Goal: Task Accomplishment & Management: Use online tool/utility

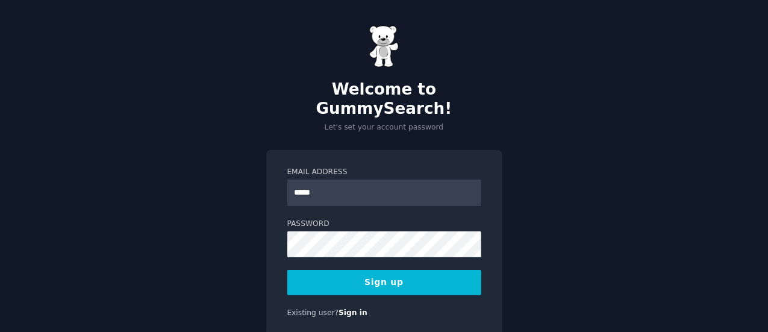
type input "**********"
click at [374, 270] on button "Sign up" at bounding box center [384, 282] width 194 height 25
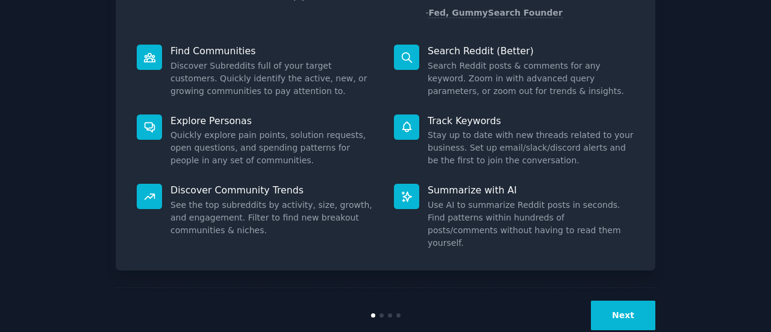
click at [614, 301] on button "Next" at bounding box center [623, 316] width 64 height 30
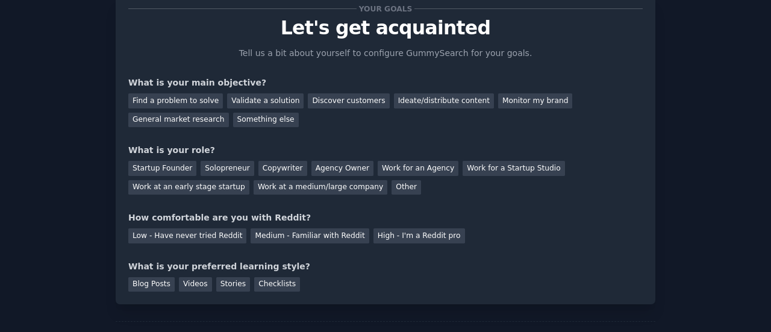
scroll to position [36, 0]
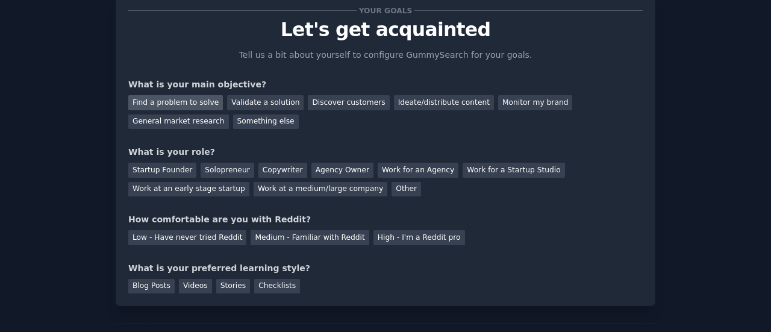
click at [179, 105] on div "Find a problem to solve" at bounding box center [175, 102] width 95 height 15
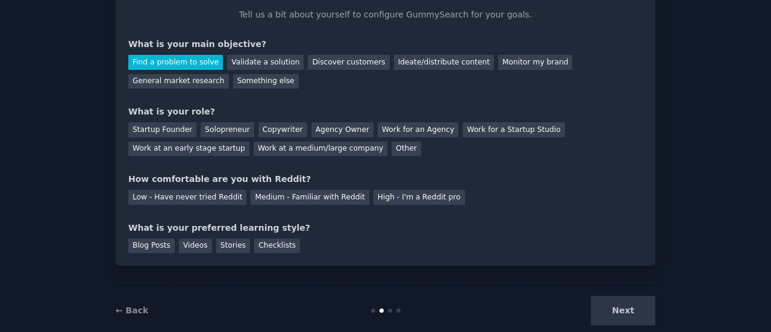
scroll to position [78, 0]
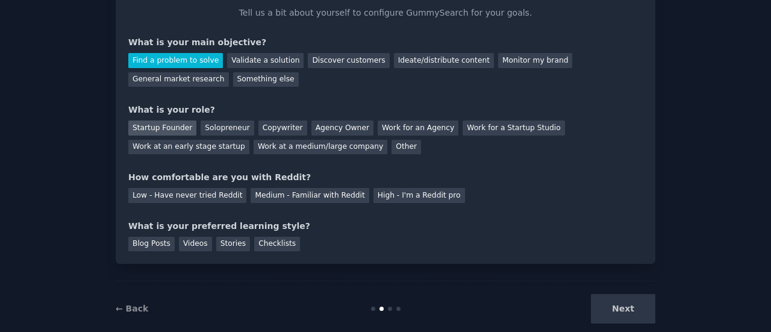
click at [165, 127] on div "Startup Founder" at bounding box center [162, 128] width 68 height 15
click at [251, 196] on div "Medium - Familiar with Reddit" at bounding box center [310, 195] width 118 height 15
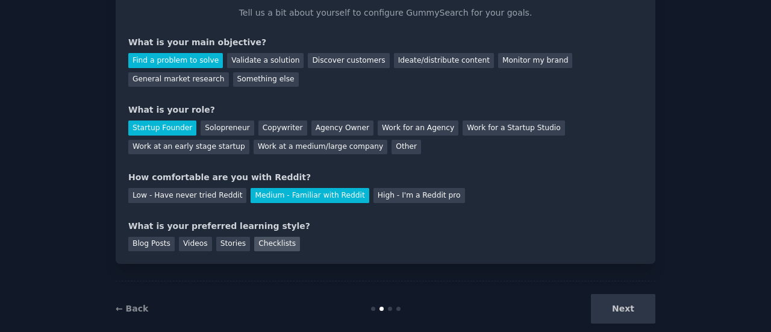
click at [254, 243] on div "Checklists" at bounding box center [277, 244] width 46 height 15
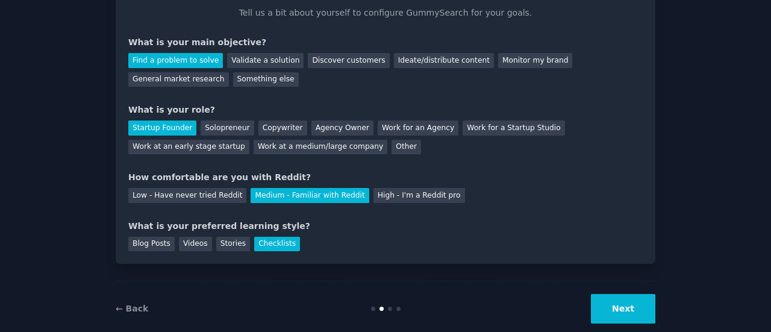
scroll to position [99, 0]
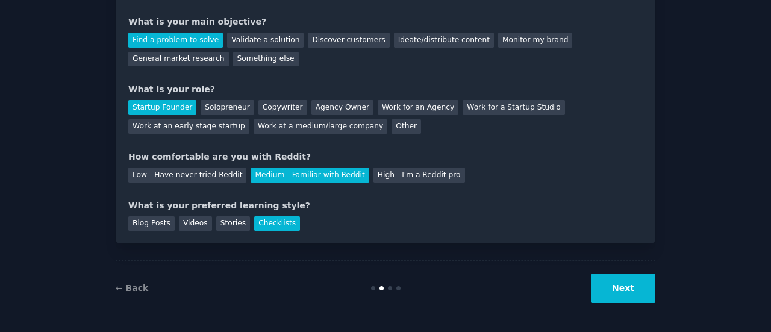
click at [616, 276] on button "Next" at bounding box center [623, 289] width 64 height 30
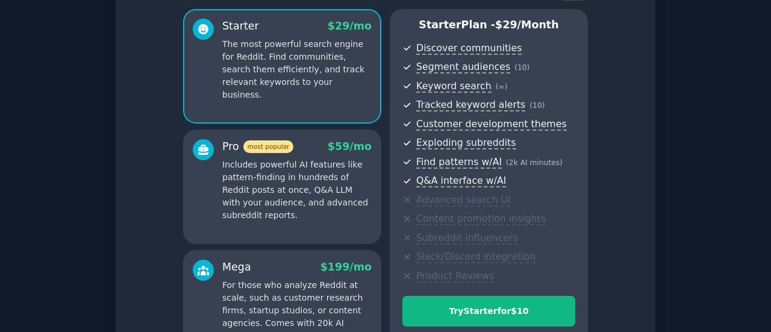
scroll to position [245, 0]
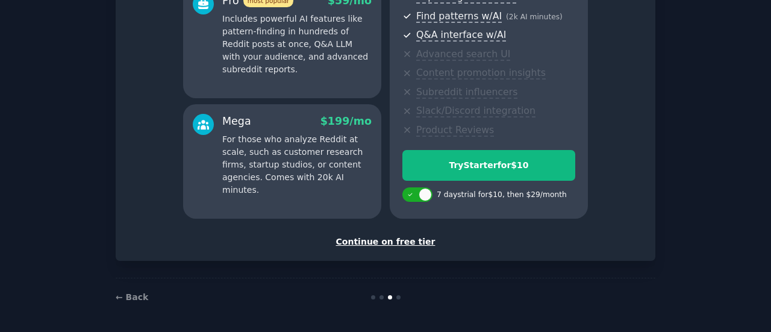
click at [374, 245] on div "Continue on free tier" at bounding box center [385, 242] width 515 height 13
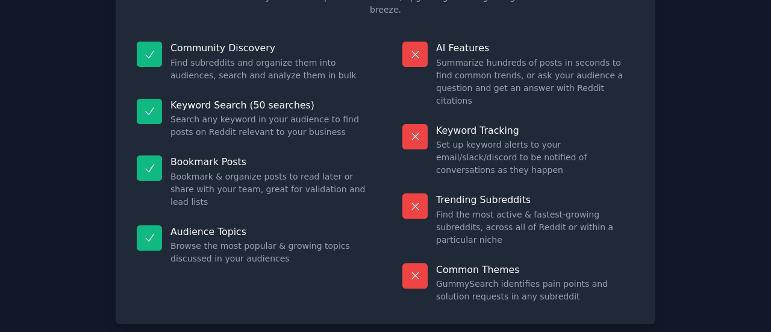
scroll to position [125, 0]
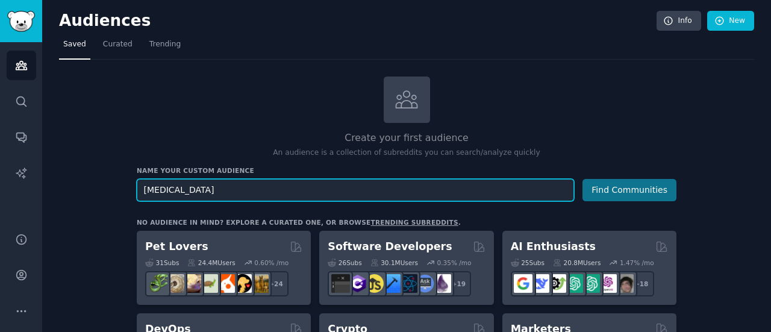
type input "learning disability"
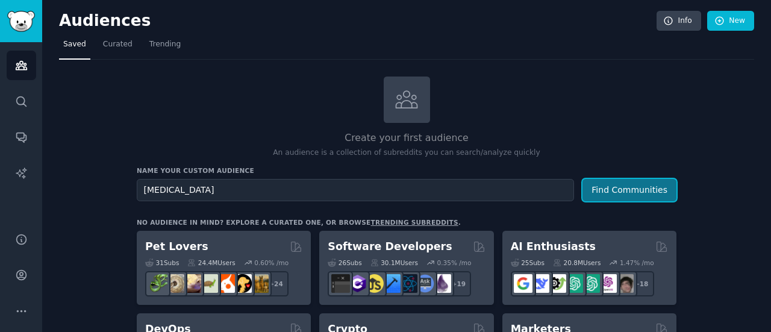
click at [588, 189] on button "Find Communities" at bounding box center [630, 190] width 94 height 22
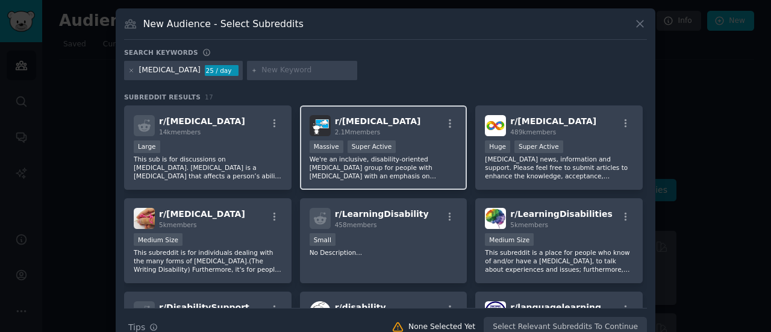
click at [412, 132] on div "r/ ADHD 2.1M members" at bounding box center [384, 125] width 148 height 21
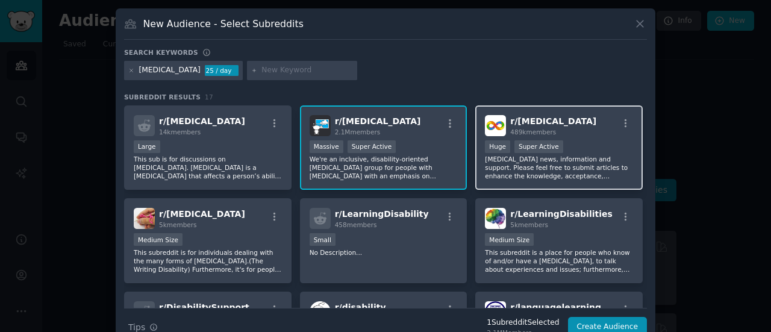
click at [600, 124] on div "r/ autism 489k members" at bounding box center [559, 125] width 148 height 21
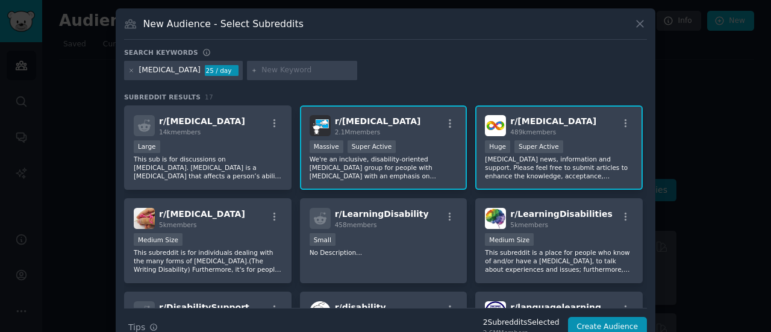
click at [579, 131] on div "r/ autism 489k members" at bounding box center [559, 125] width 148 height 21
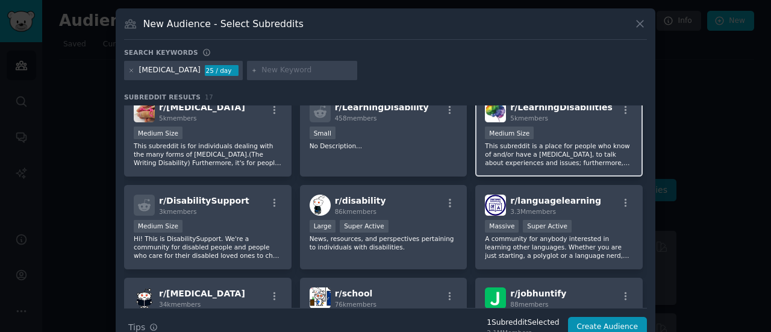
scroll to position [110, 0]
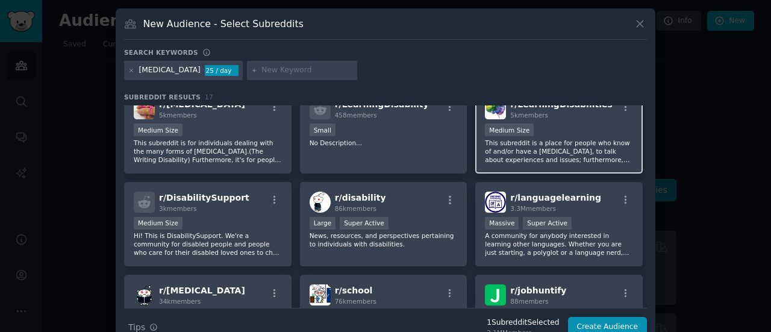
click at [568, 140] on p "This subreddit is a place for people who know of and/or have a learning disabil…" at bounding box center [559, 151] width 148 height 25
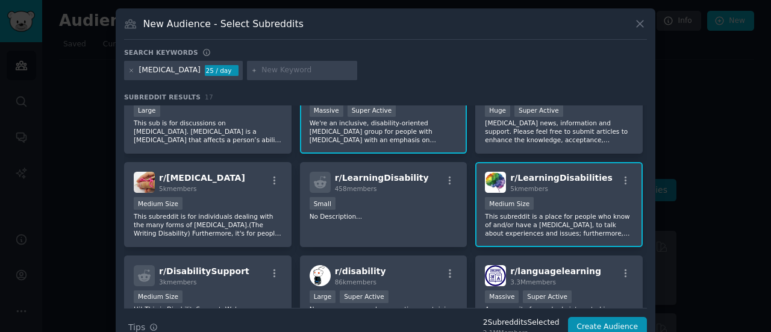
scroll to position [0, 0]
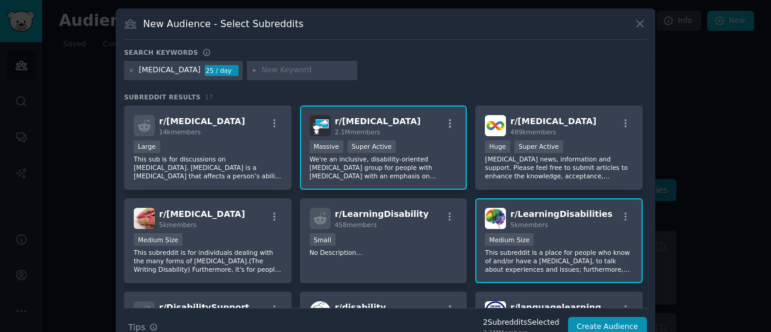
click at [318, 67] on input "text" at bounding box center [308, 70] width 92 height 11
type input "autism"
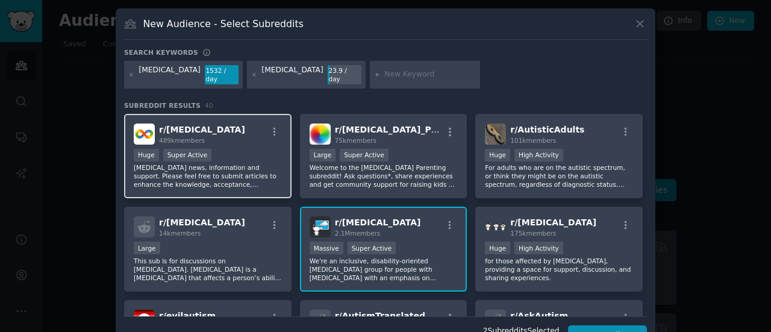
click at [225, 149] on div ">= 95th percentile for submissions / day Huge Super Active" at bounding box center [208, 156] width 148 height 15
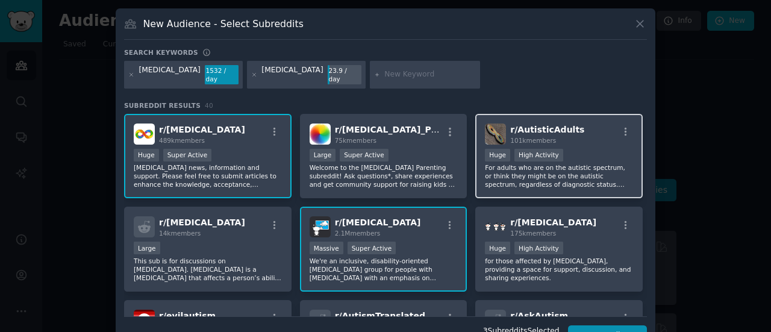
click at [556, 136] on div "101k members" at bounding box center [547, 140] width 74 height 8
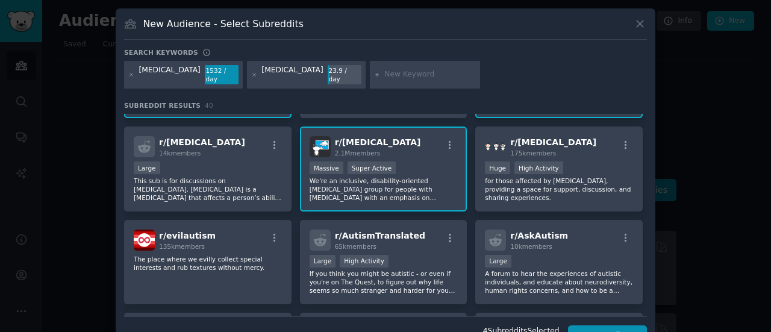
scroll to position [71, 0]
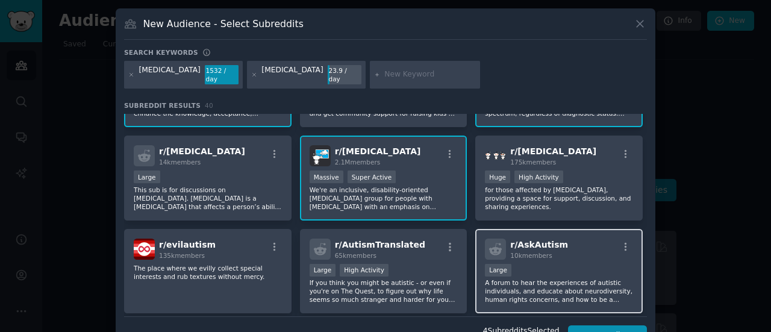
click at [579, 244] on div "r/ AskAutism 10k members" at bounding box center [559, 249] width 148 height 21
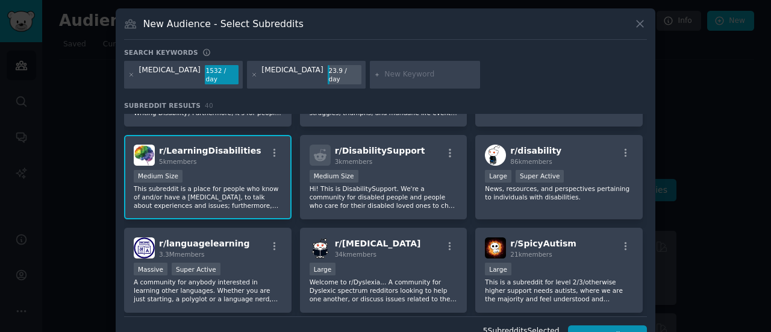
scroll to position [352, 0]
click at [595, 325] on button "Create Audience" at bounding box center [608, 335] width 80 height 20
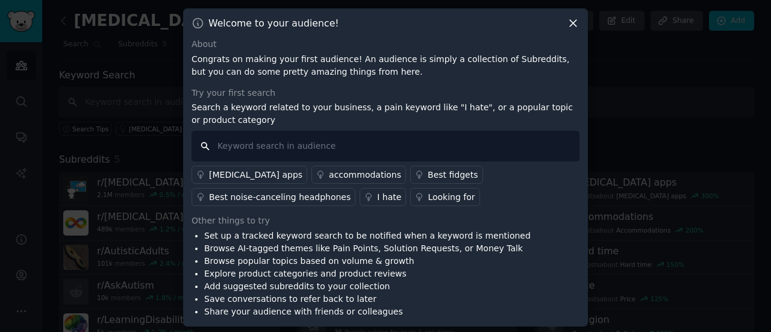
click at [364, 147] on input "text" at bounding box center [386, 146] width 388 height 31
type input "wish"
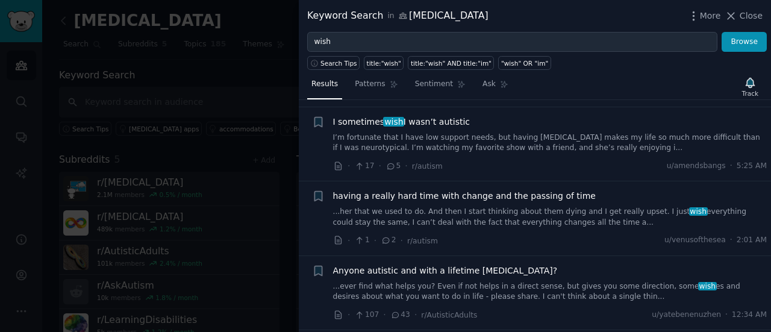
scroll to position [305, 0]
